Goal: Communication & Community: Answer question/provide support

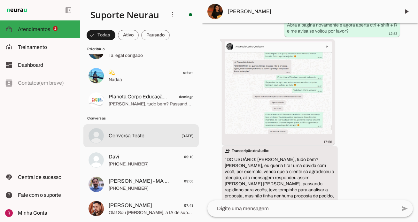
scroll to position [59, 0]
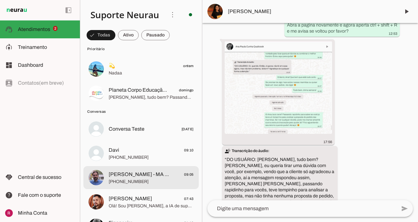
click at [127, 171] on span "[PERSON_NAME] - MA 360" at bounding box center [139, 174] width 61 height 8
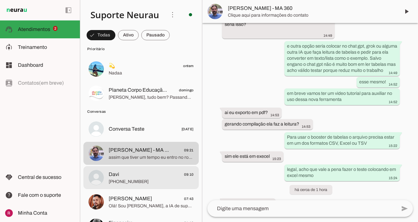
scroll to position [111, 0]
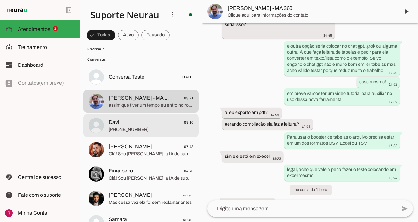
click at [113, 124] on span "Davi" at bounding box center [114, 122] width 11 height 8
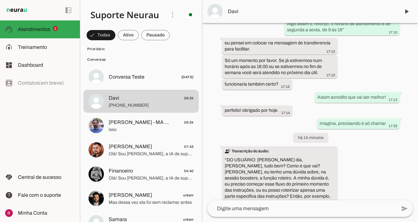
scroll to position [9213, 0]
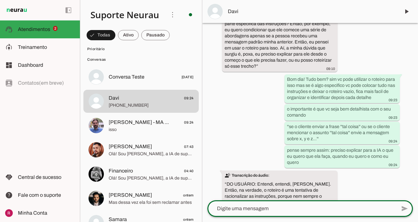
click at [245, 210] on textarea at bounding box center [301, 209] width 189 height 8
